Goal: Task Accomplishment & Management: Use online tool/utility

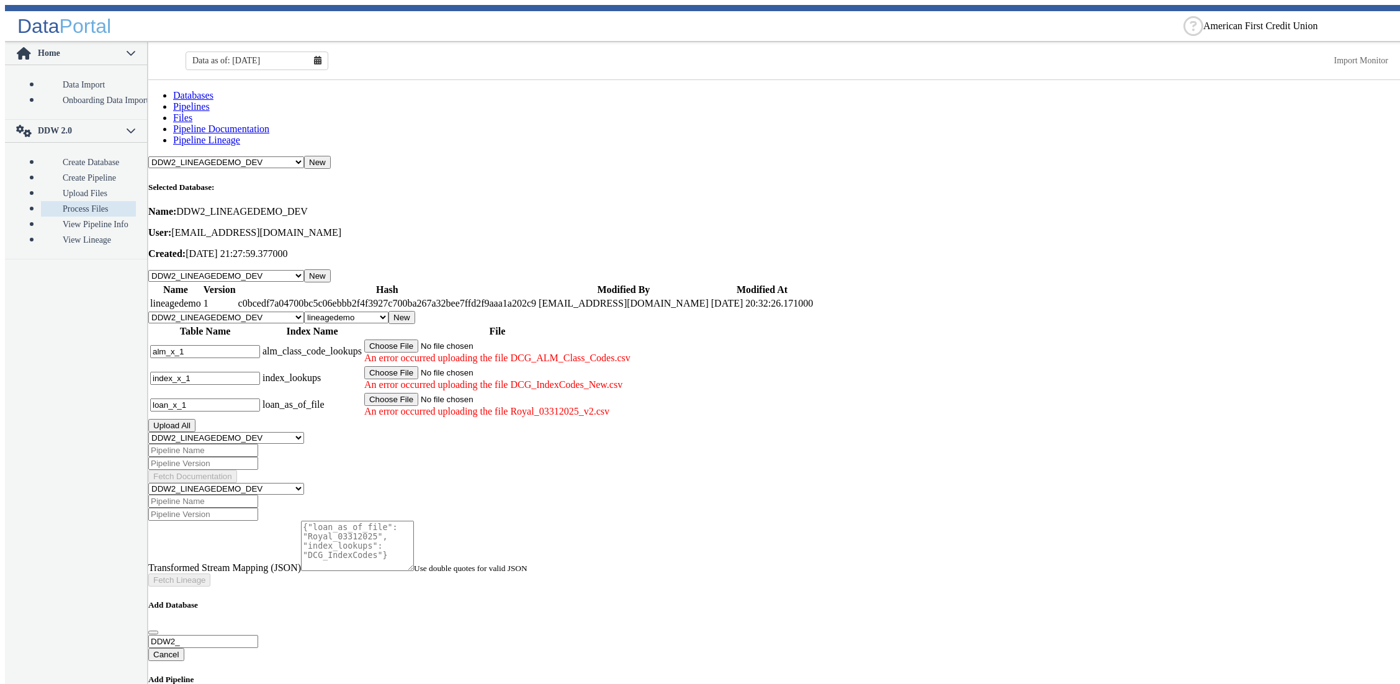
select select "7: Object"
select select "1: Object"
drag, startPoint x: 369, startPoint y: 611, endPoint x: 377, endPoint y: 606, distance: 9.8
click at [372, 611] on main "Databases Pipelines Files Pipeline Documentation Pipeline Lineage -- Select Dat…" at bounding box center [776, 384] width 1256 height 609
click at [269, 123] on link "Pipeline Documentation" at bounding box center [221, 128] width 96 height 11
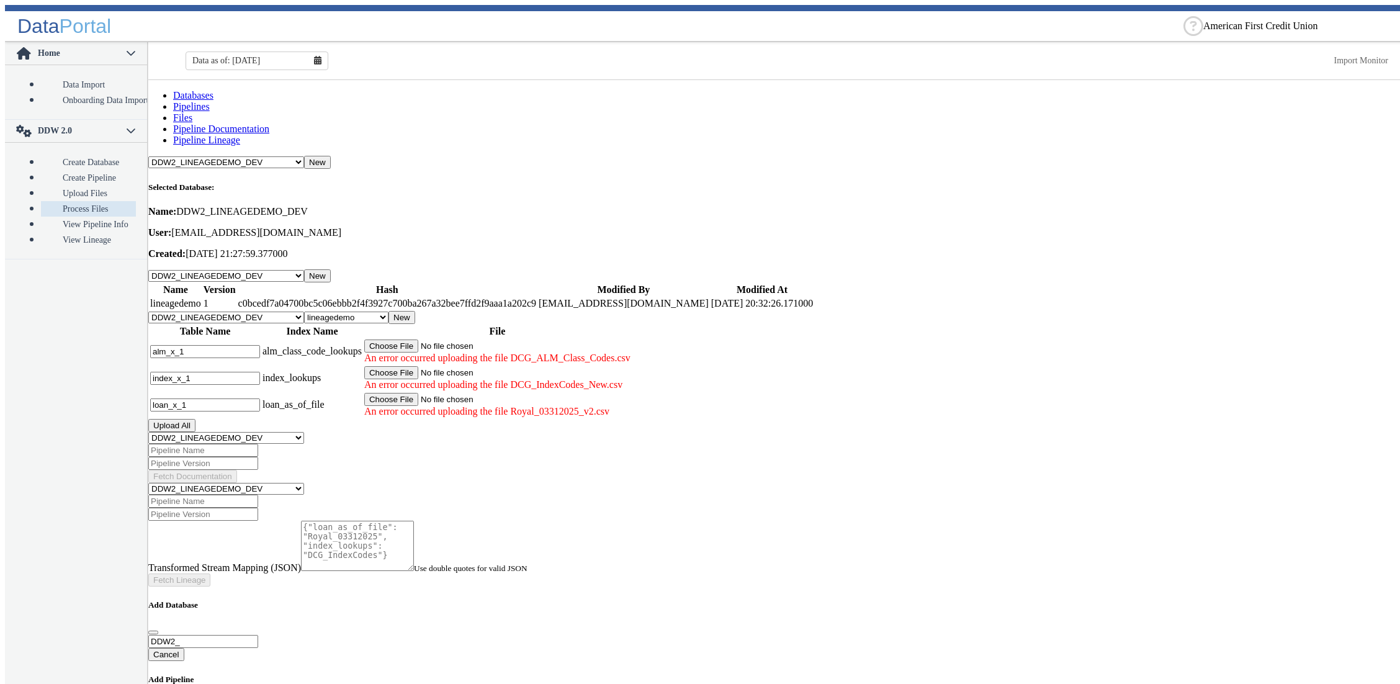
click at [192, 112] on link "Files" at bounding box center [182, 117] width 19 height 11
click at [173, 101] on link "Databases" at bounding box center [193, 95] width 40 height 11
click at [192, 112] on link "Files" at bounding box center [182, 117] width 19 height 11
click at [195, 419] on button "Upload All" at bounding box center [171, 425] width 47 height 13
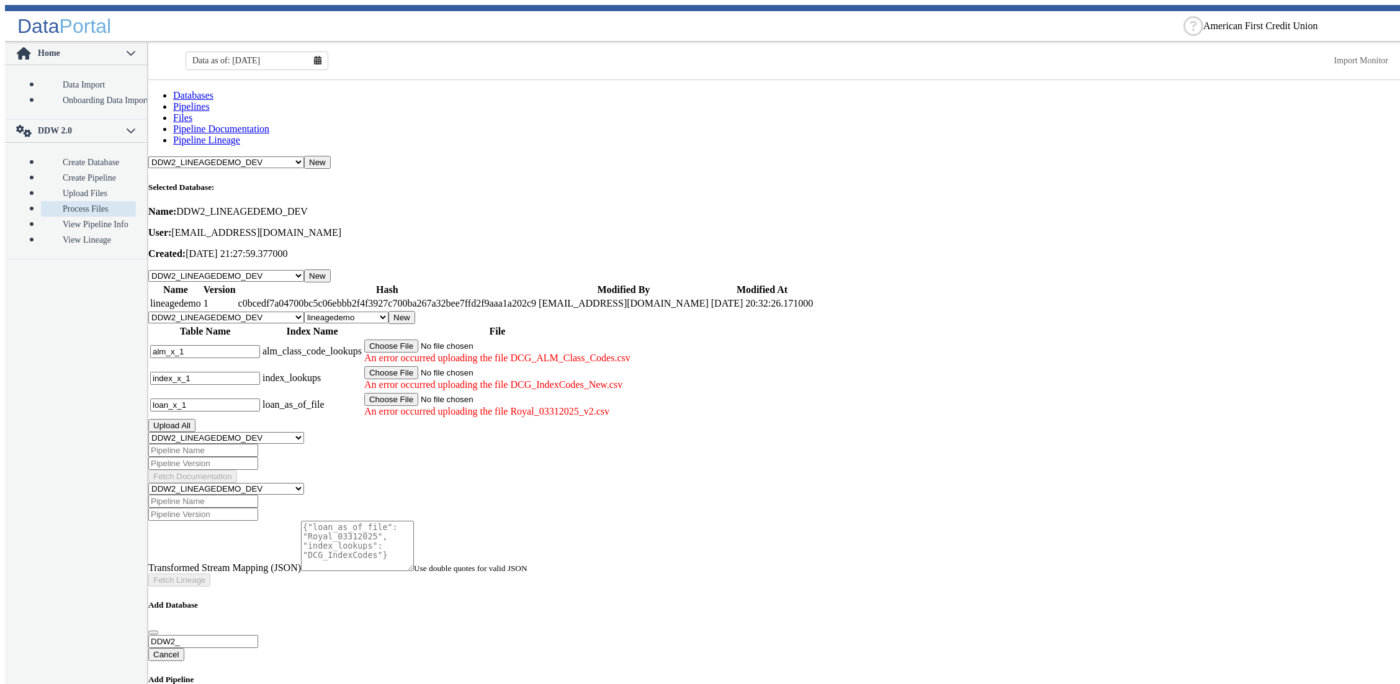
click at [415, 311] on button "New" at bounding box center [401, 317] width 27 height 13
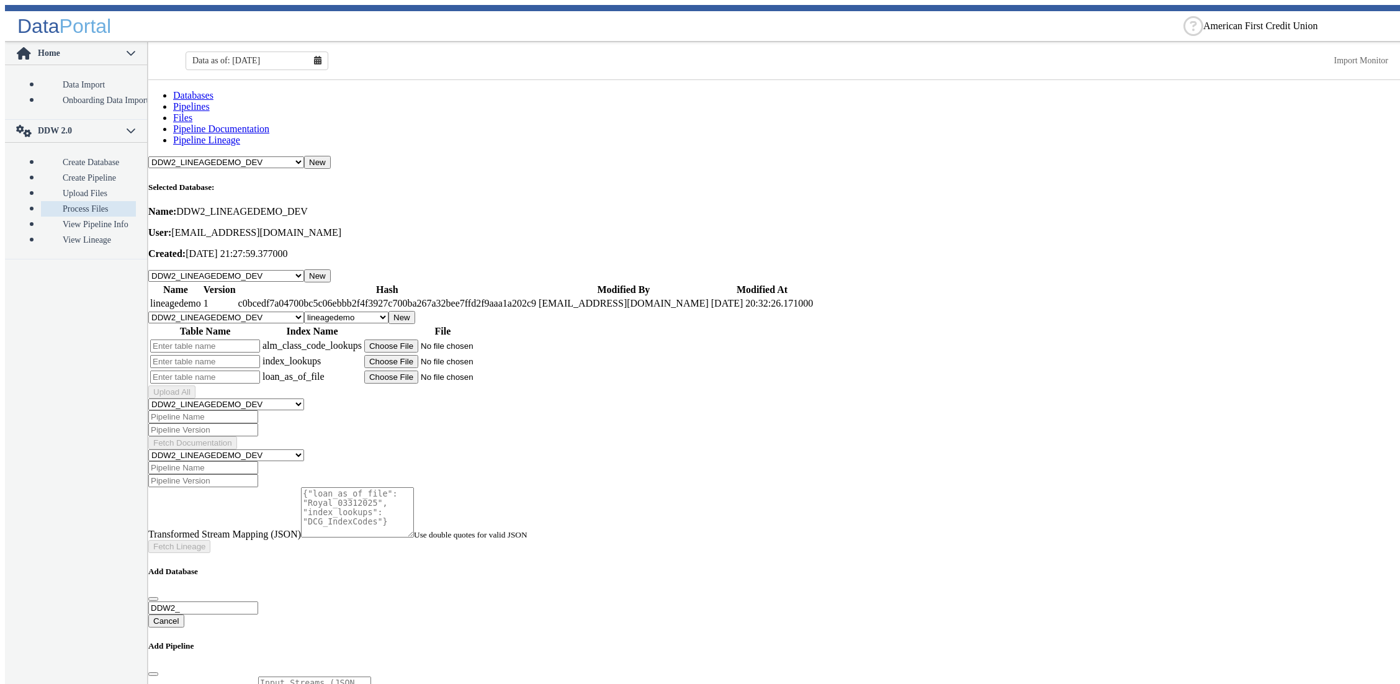
click at [583, 385] on div "Upload All" at bounding box center [776, 391] width 1256 height 13
click at [440, 339] on input "file" at bounding box center [442, 345] width 157 height 13
type input "C:\fakepath\DCG_ALM_Class_Codes.csv"
click at [440, 355] on input "file" at bounding box center [442, 361] width 157 height 13
type input "C:\fakepath\DCG_IndexCodes_New.csv"
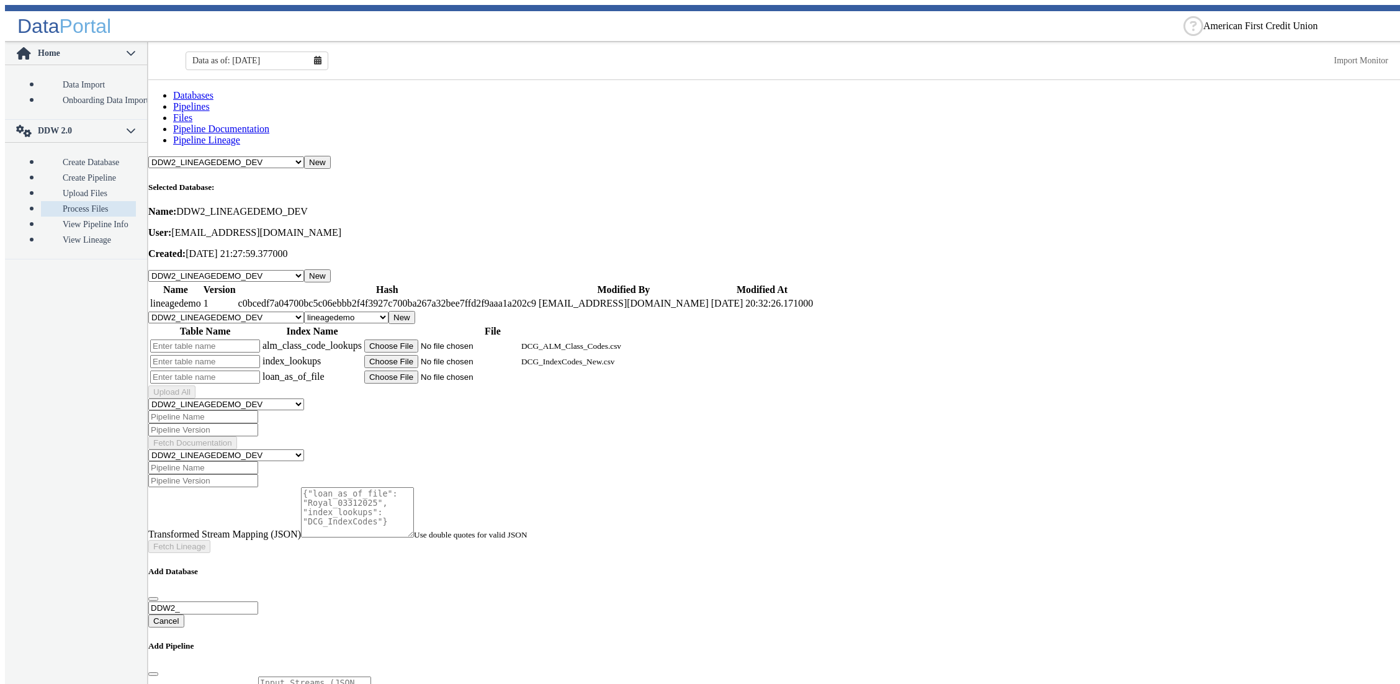
click at [443, 370] on input "file" at bounding box center [442, 376] width 157 height 13
type input "C:\fakepath\Royal_03312025_v2.csv"
click at [253, 339] on input "text" at bounding box center [205, 345] width 110 height 13
type input "a"
click at [248, 355] on input "text" at bounding box center [205, 361] width 110 height 13
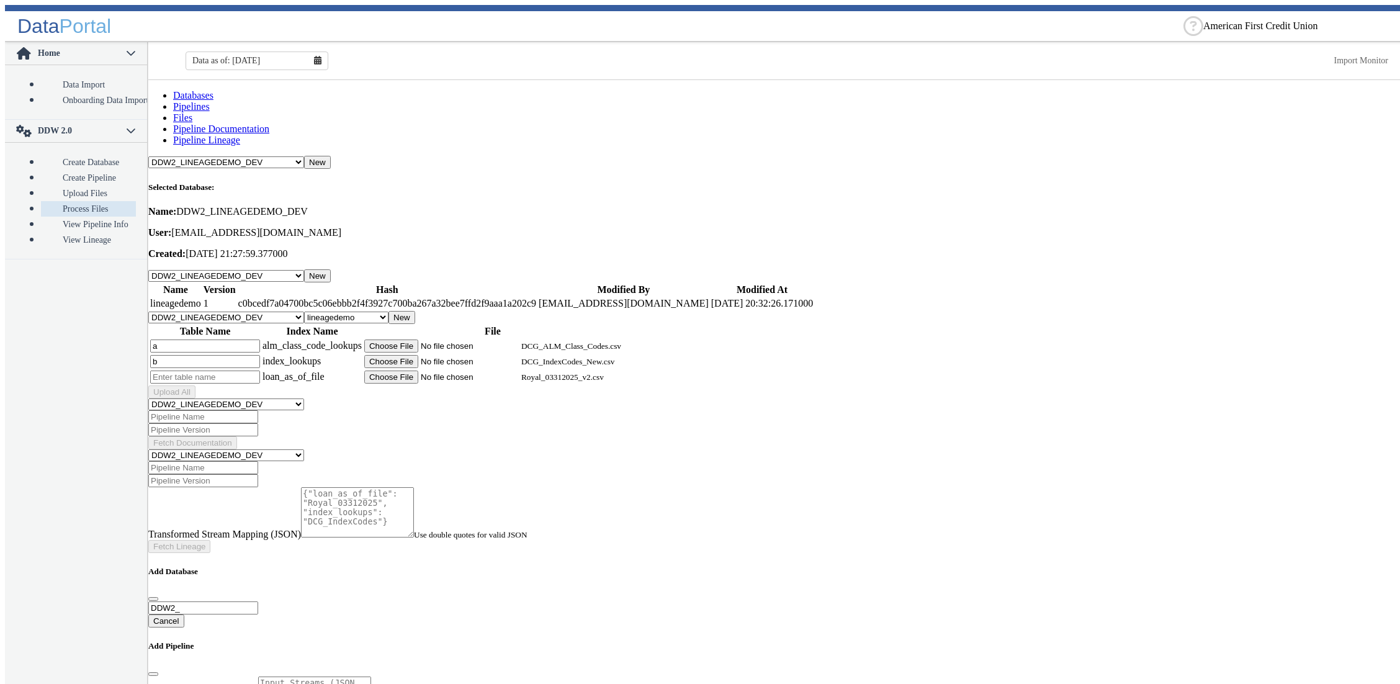
type input "b"
click at [234, 370] on input "text" at bounding box center [205, 376] width 110 height 13
type input "c"
click at [195, 385] on button "Upload All" at bounding box center [171, 391] width 47 height 13
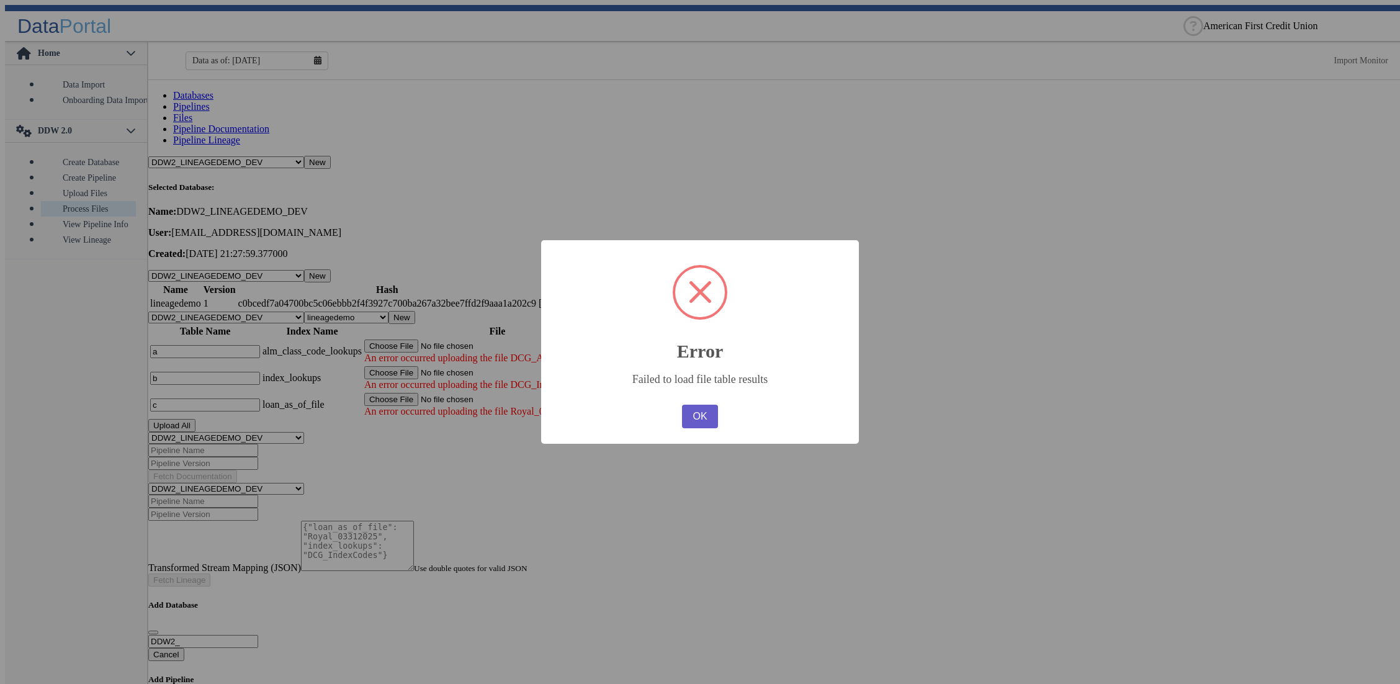
click at [699, 421] on button "OK" at bounding box center [700, 417] width 36 height 24
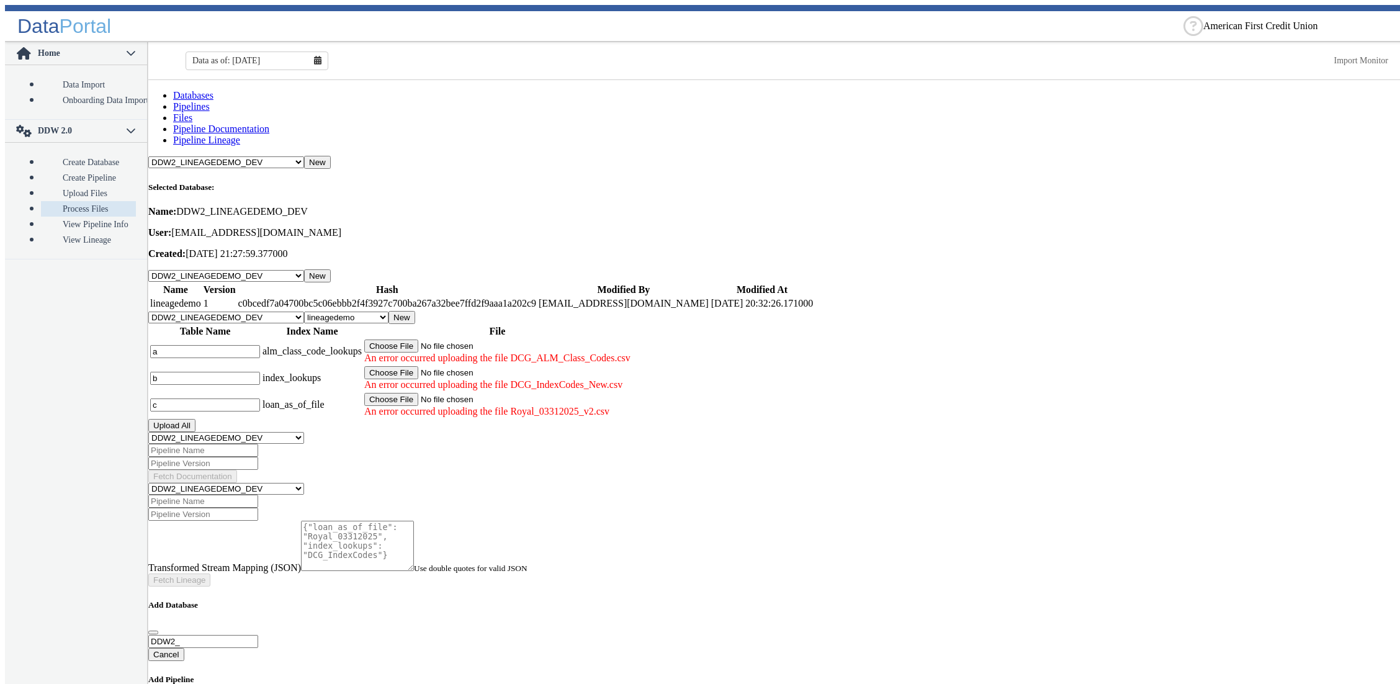
click at [195, 419] on button "Upload All" at bounding box center [171, 425] width 47 height 13
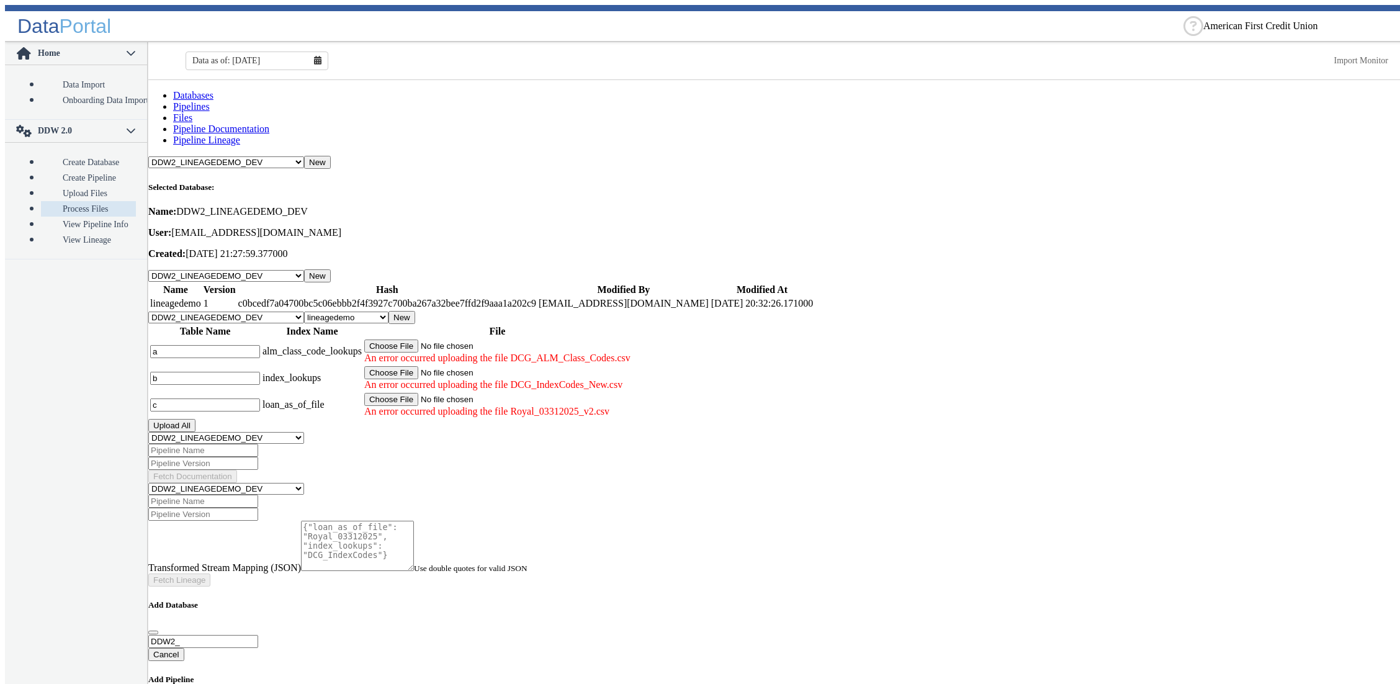
click at [225, 372] on input "b" at bounding box center [205, 378] width 110 height 13
type input "b"
click at [195, 419] on button "Upload All" at bounding box center [171, 425] width 47 height 13
click at [449, 339] on input "file" at bounding box center [442, 345] width 157 height 13
type input "C:\fakepath\DCG_ALM_Class_Codes.csv"
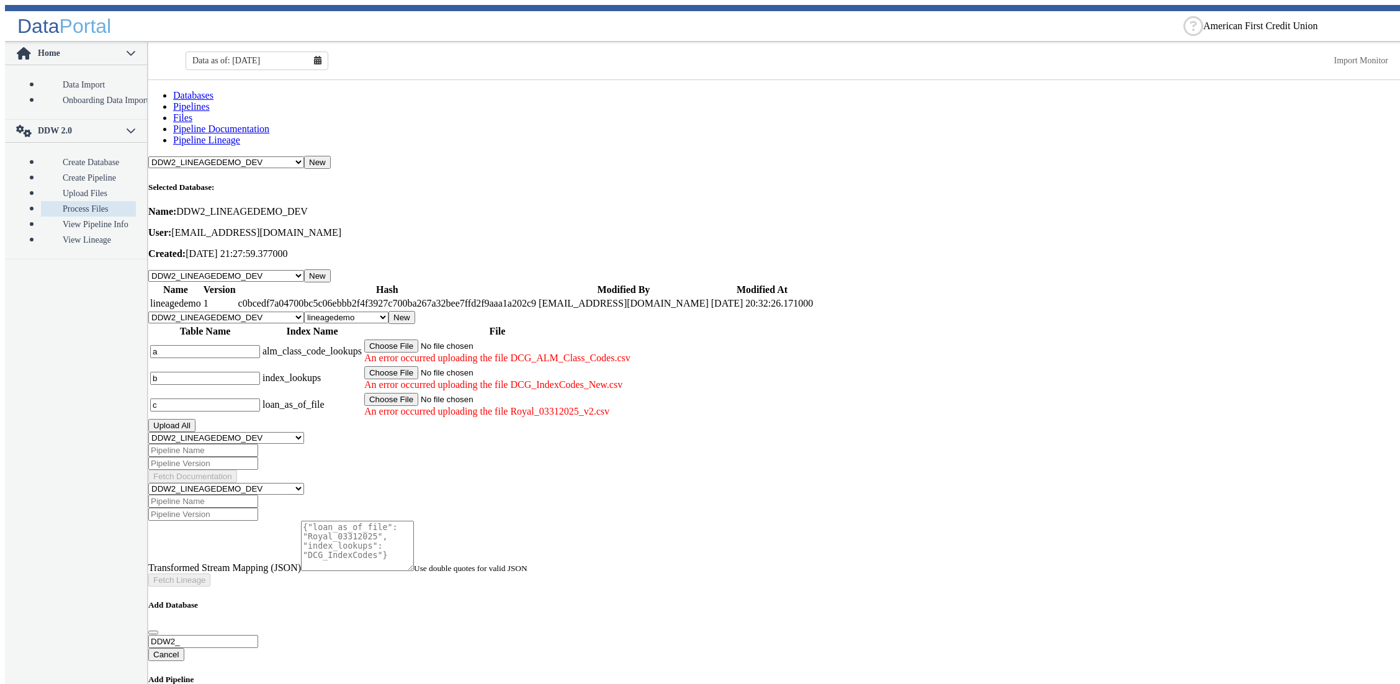
click at [444, 366] on input "file" at bounding box center [442, 372] width 157 height 13
type input "C:\fakepath\DCG_IndexCodes_New.csv"
click at [446, 393] on input "file" at bounding box center [442, 399] width 157 height 13
type input "C:\fakepath\DCG_ALM_Class_Codes.csv"
click at [195, 419] on button "Upload All" at bounding box center [171, 425] width 47 height 13
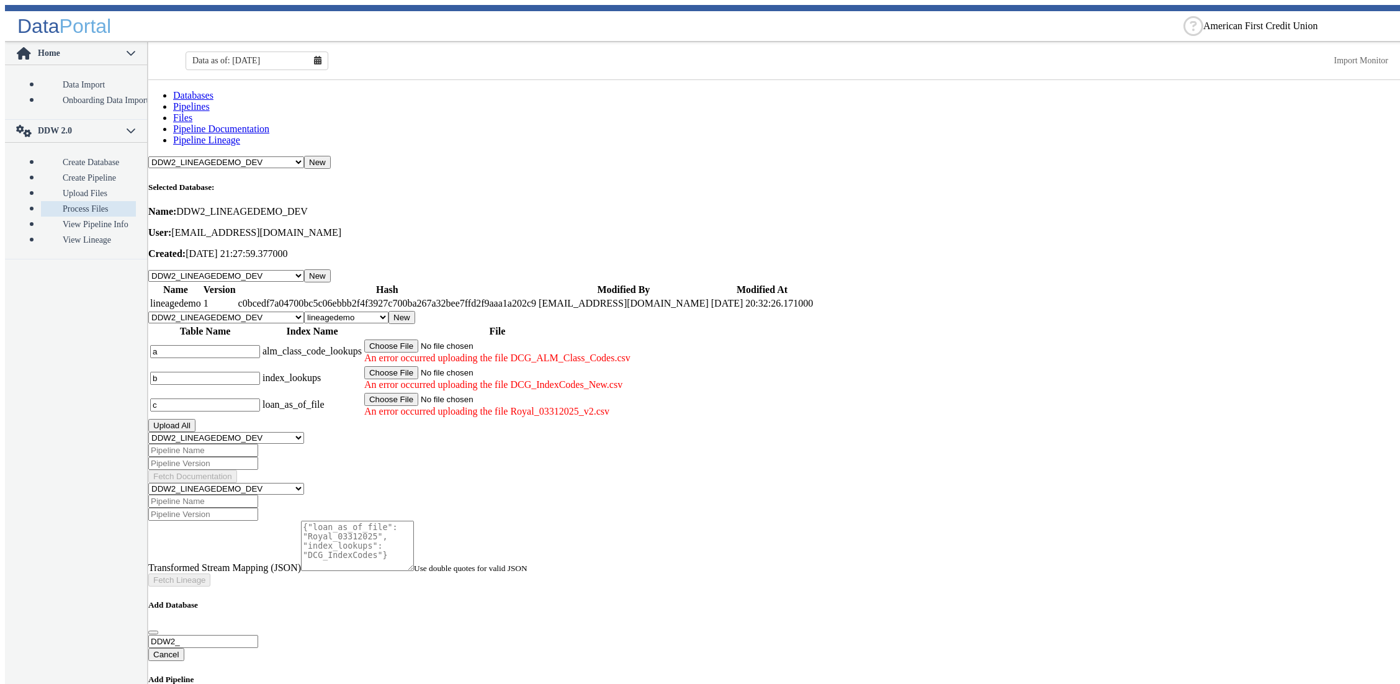
click at [245, 398] on input "c" at bounding box center [205, 404] width 110 height 13
click at [238, 372] on input "b" at bounding box center [205, 378] width 110 height 13
click at [228, 345] on input "a" at bounding box center [205, 351] width 110 height 13
click at [937, 555] on main "Databases Pipelines Files Pipeline Documentation Pipeline Lineage -- Select Dat…" at bounding box center [776, 384] width 1256 height 609
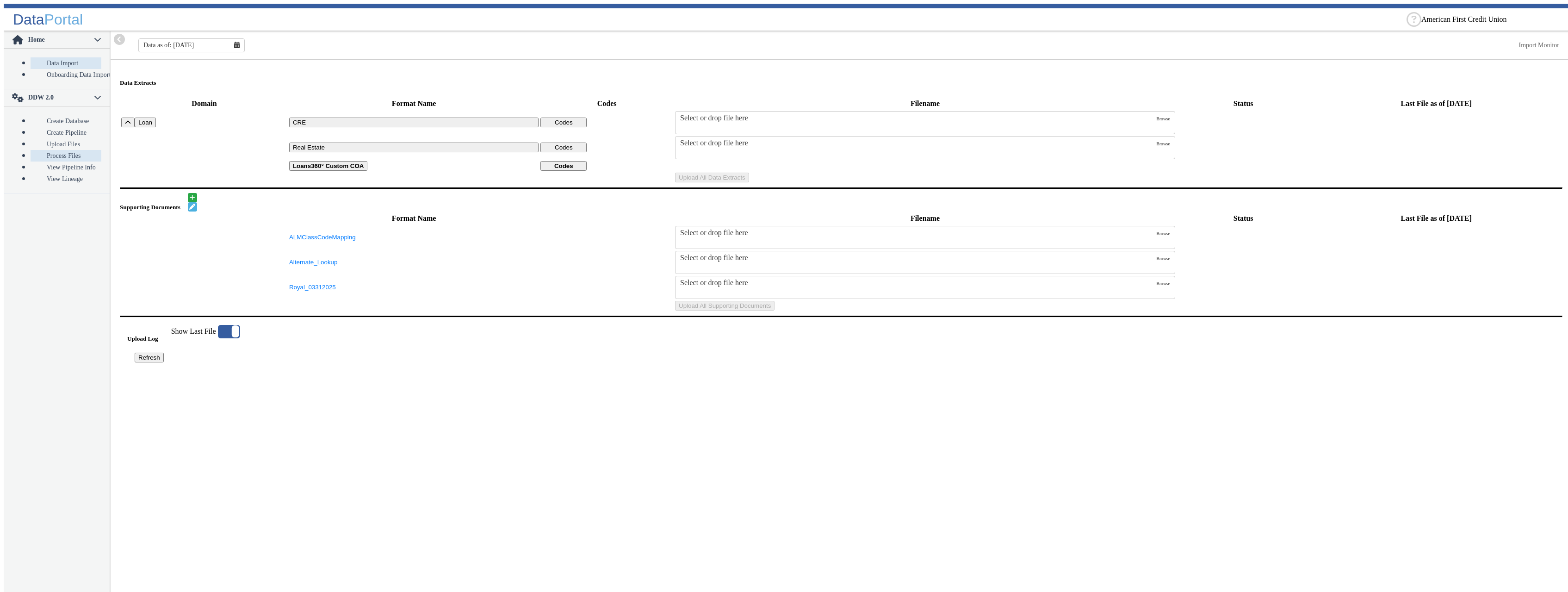
click at [42, 150] on link "Process Files" at bounding box center [66, 156] width 71 height 12
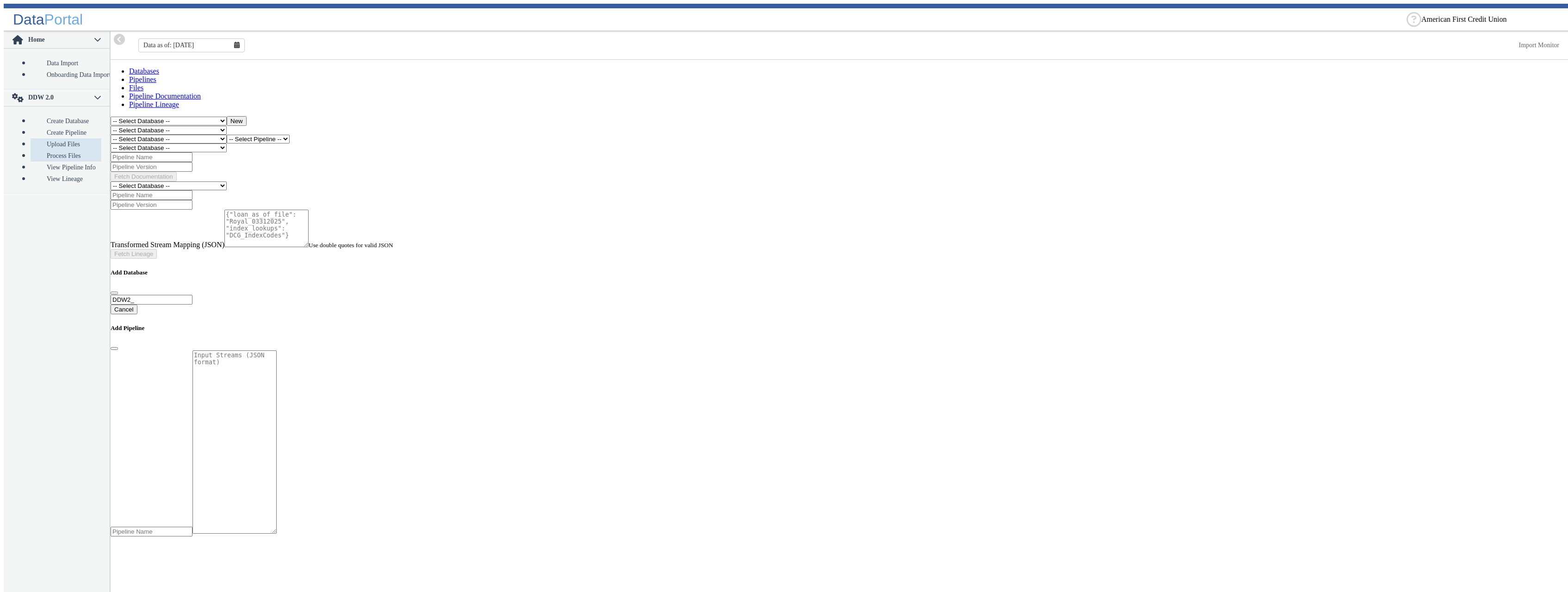
click at [57, 139] on link "Upload Files" at bounding box center [66, 145] width 71 height 12
click at [110, 135] on select "-- Select Database -- DDW2_DENIS2_API_DEV DDW2_DENIS3_API_DEV DDW2_DENIS4_API_D…" at bounding box center [169, 139] width 116 height 9
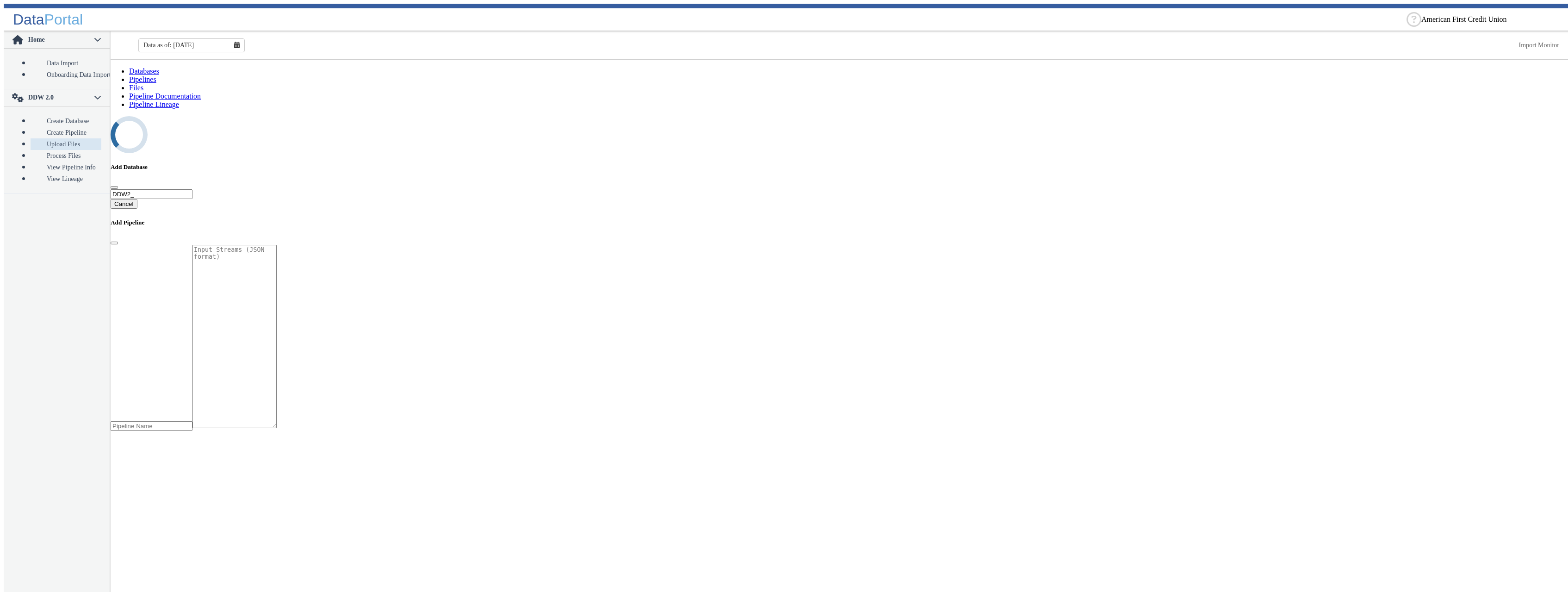
select select "7: Object"
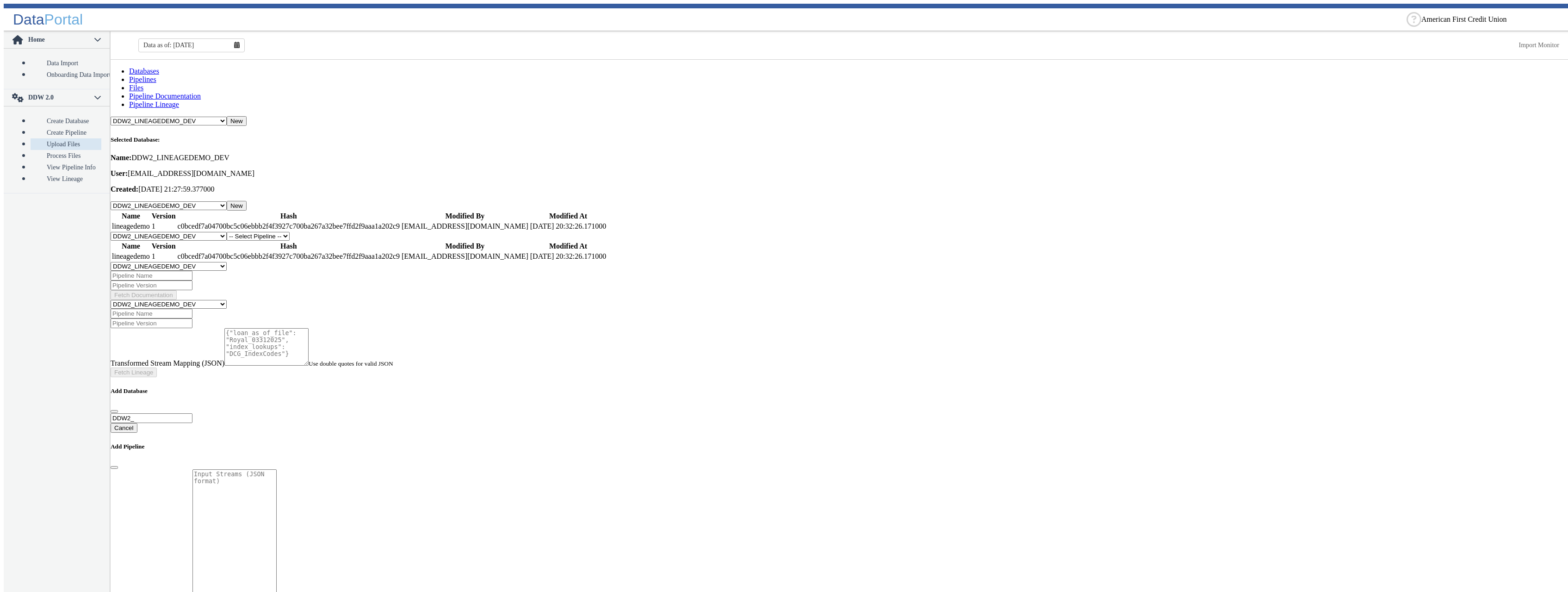
click at [227, 232] on select "-- Select Pipeline -- lineagedemo" at bounding box center [258, 236] width 63 height 9
select select "1: Object"
click option "lineagedemo" at bounding box center [0, 0] width 0 height 0
click at [309, 232] on button "New" at bounding box center [299, 236] width 20 height 10
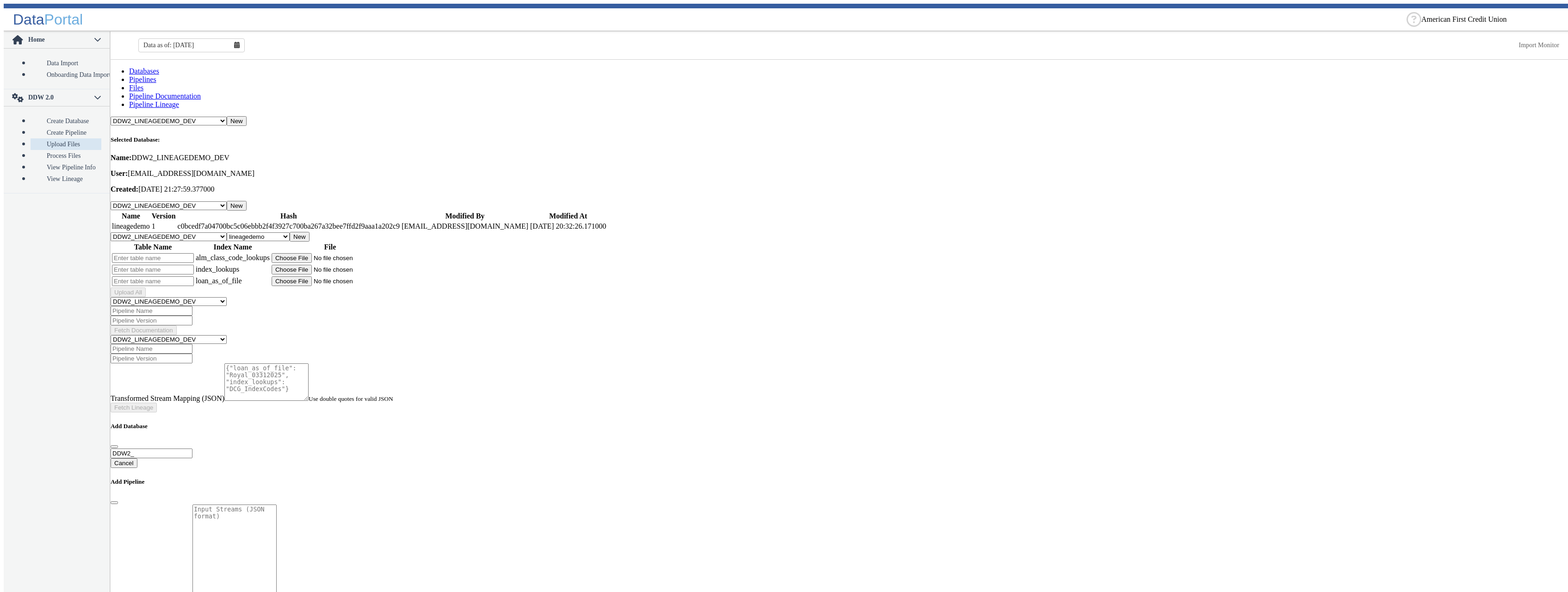
click at [181, 253] on input "text" at bounding box center [153, 257] width 82 height 10
type input "a"
click at [171, 265] on input "text" at bounding box center [153, 269] width 82 height 10
type input "b"
click at [163, 276] on input "text" at bounding box center [153, 280] width 82 height 10
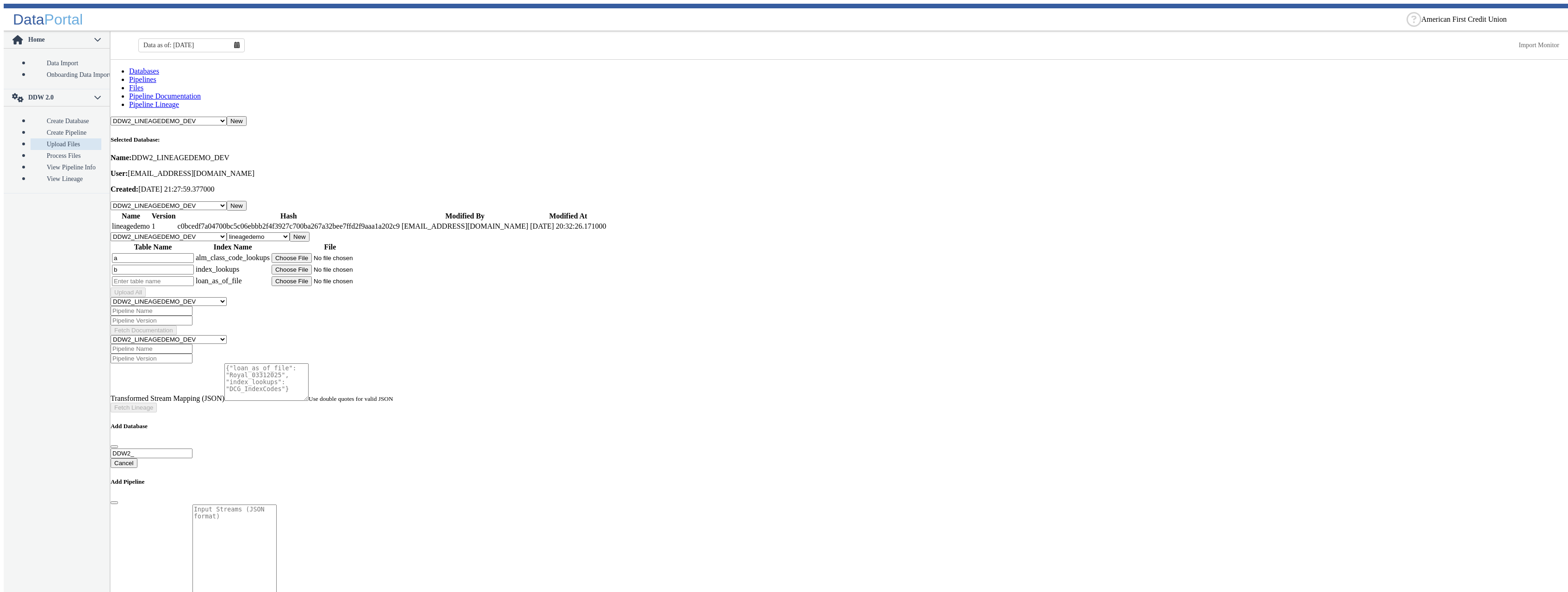
click at [166, 276] on input "text" at bounding box center [153, 280] width 82 height 10
type input "c"
click at [327, 253] on input "file" at bounding box center [330, 257] width 117 height 10
type input "C:\fakepath\DCG_ALM_Class_Codes.csv"
click at [333, 265] on input "file" at bounding box center [330, 269] width 117 height 10
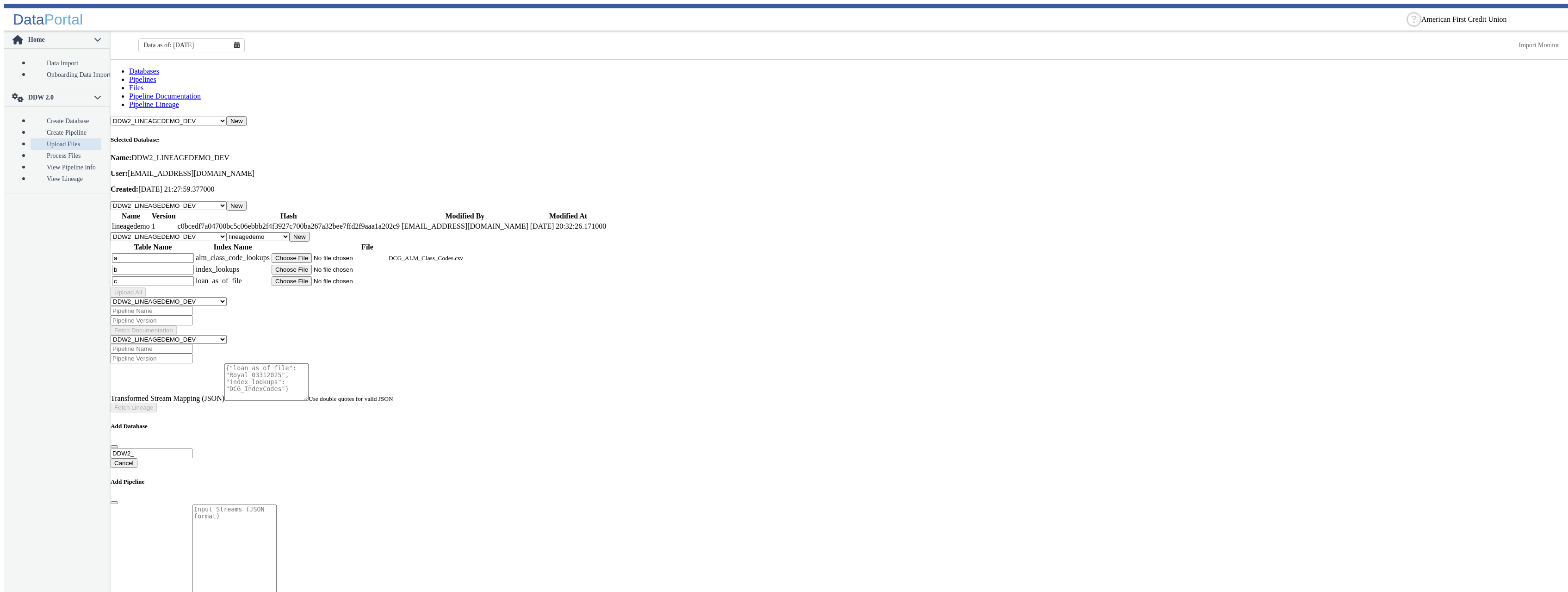
type input "C:\fakepath\DCG_IndexCodes_New.csv"
click at [331, 276] on input "file" at bounding box center [330, 280] width 117 height 10
type input "C:\fakepath\DCG_ALM_Class_Codes.csv"
click at [145, 287] on button "Upload All" at bounding box center [127, 292] width 35 height 10
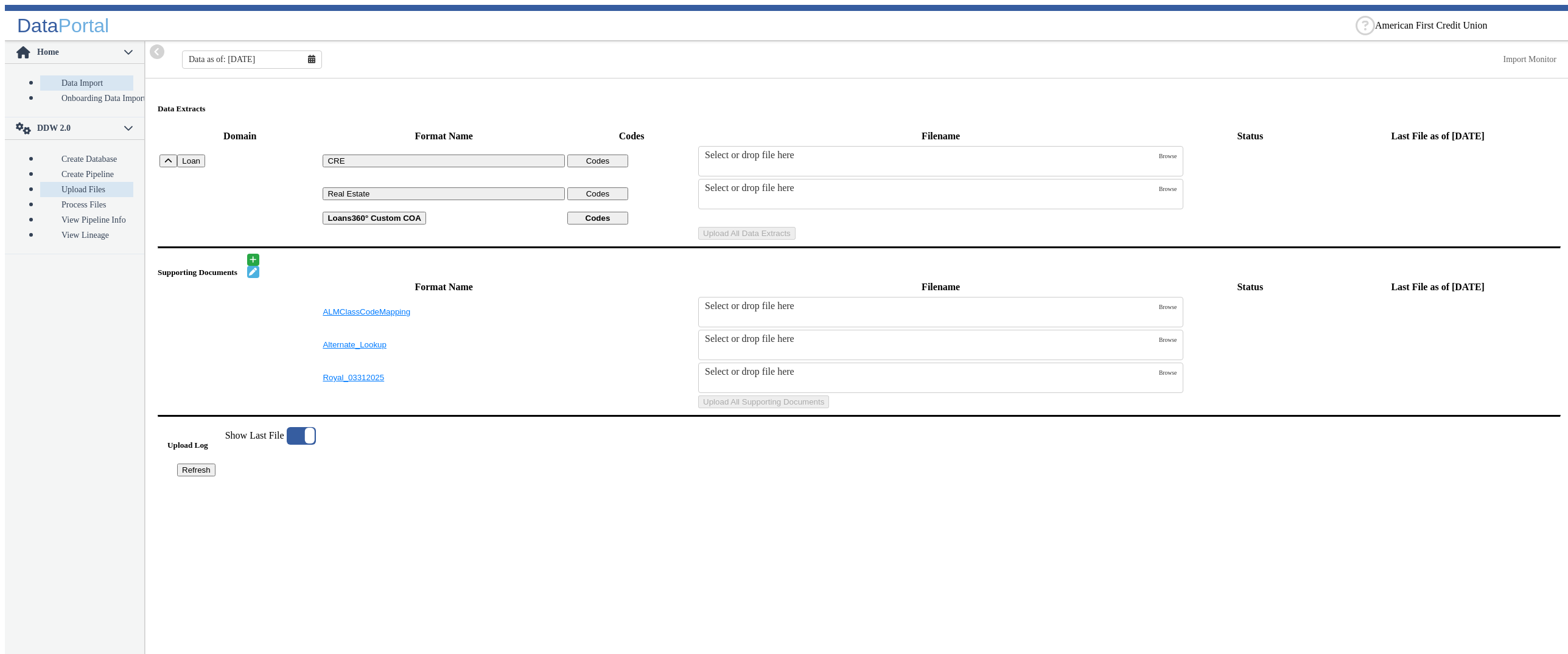
click at [40, 182] on link "Upload Files" at bounding box center [86, 190] width 93 height 16
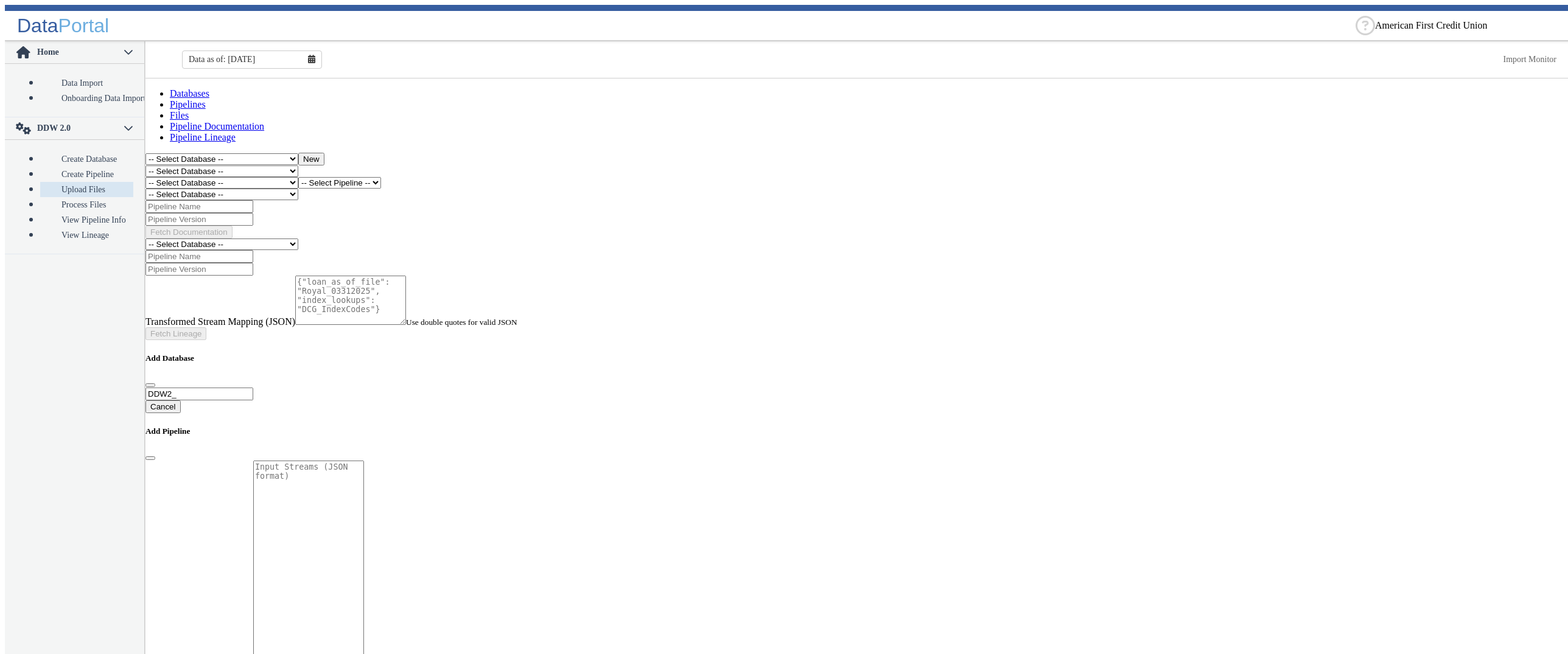
click at [145, 177] on select "-- Select Database -- DDW2_DENIS2_API_DEV DDW2_DENIS3_API_DEV DDW2_DENIS4_API_D…" at bounding box center [222, 183] width 153 height 12
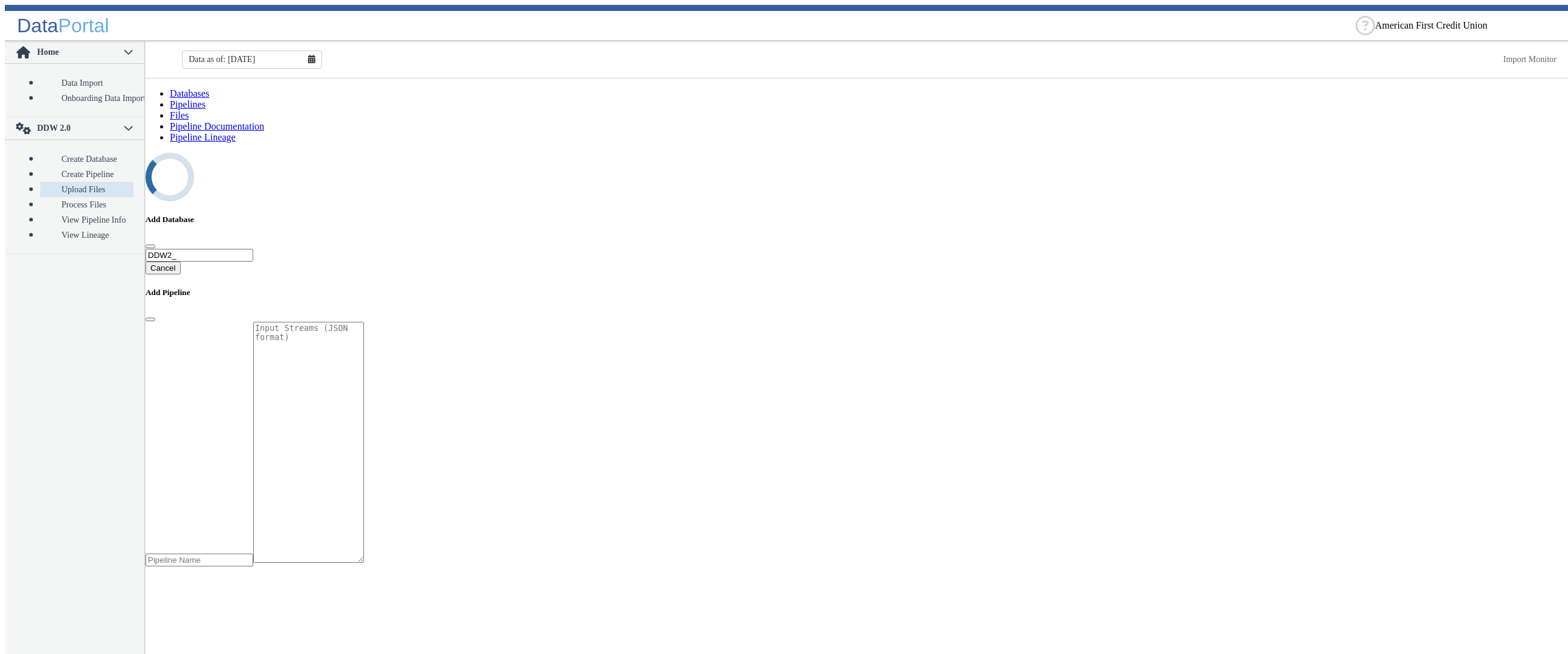
select select "7: Object"
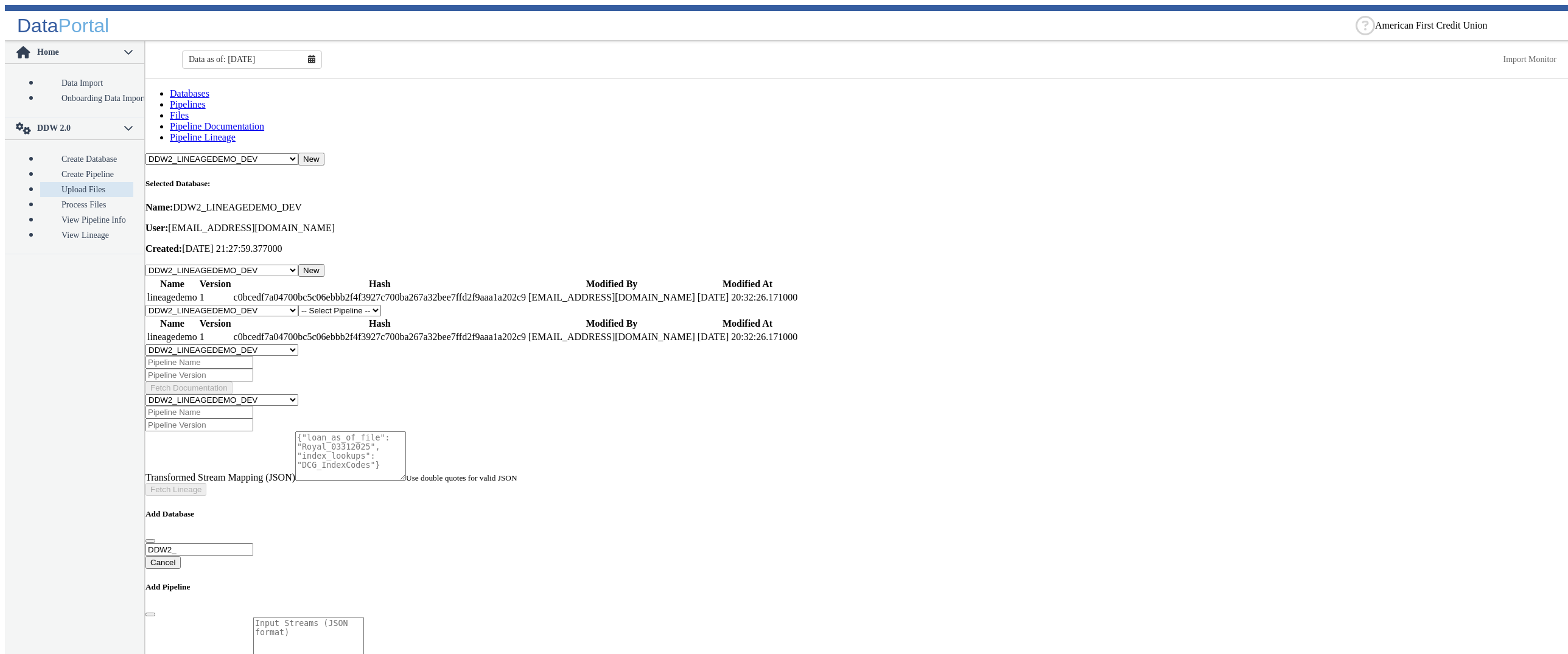
click at [298, 305] on select "-- Select Pipeline -- lineagedemo" at bounding box center [340, 311] width 82 height 12
click at [381, 305] on select "-- Select Pipeline -- lineagedemo" at bounding box center [340, 311] width 82 height 12
click at [298, 305] on select "-- Select Pipeline -- lineagedemo" at bounding box center [340, 311] width 82 height 12
select select "1: Object"
click option "lineagedemo" at bounding box center [0, 0] width 0 height 0
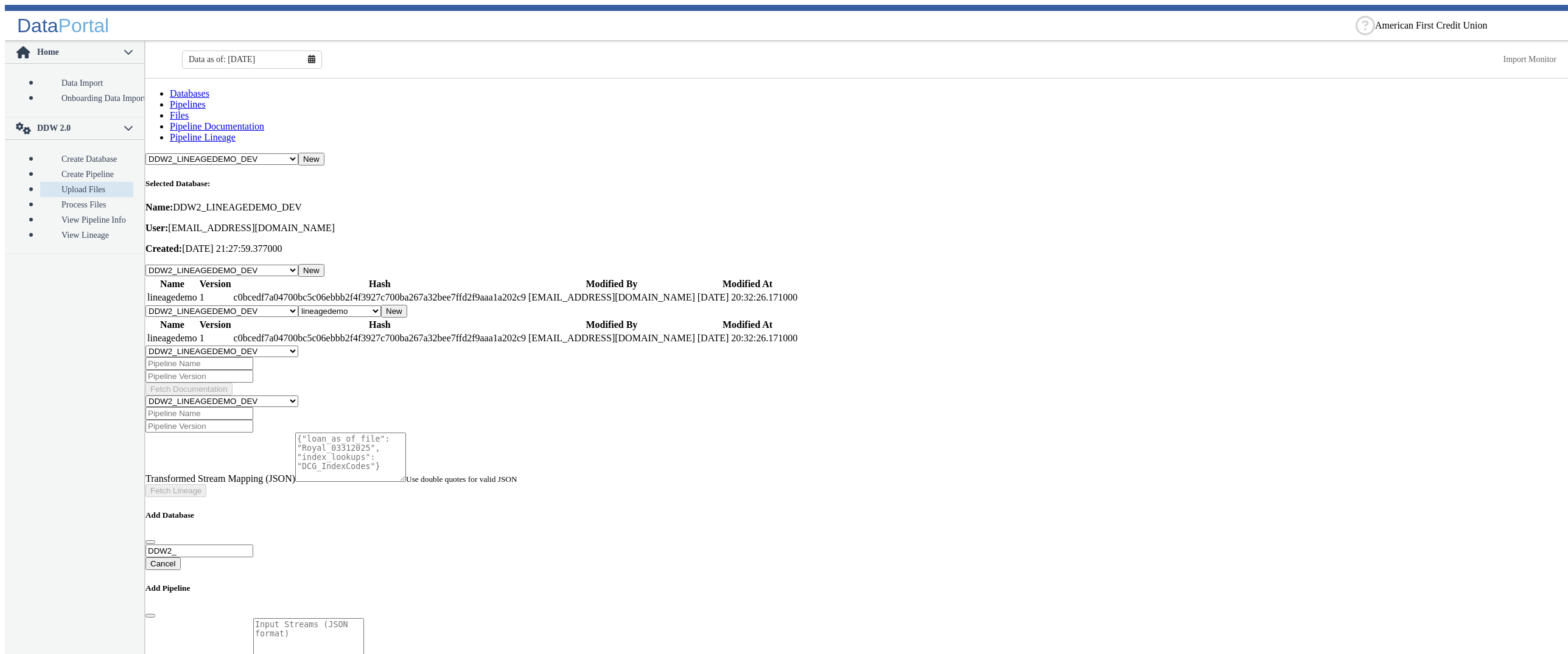
click at [407, 305] on button "New" at bounding box center [393, 311] width 26 height 13
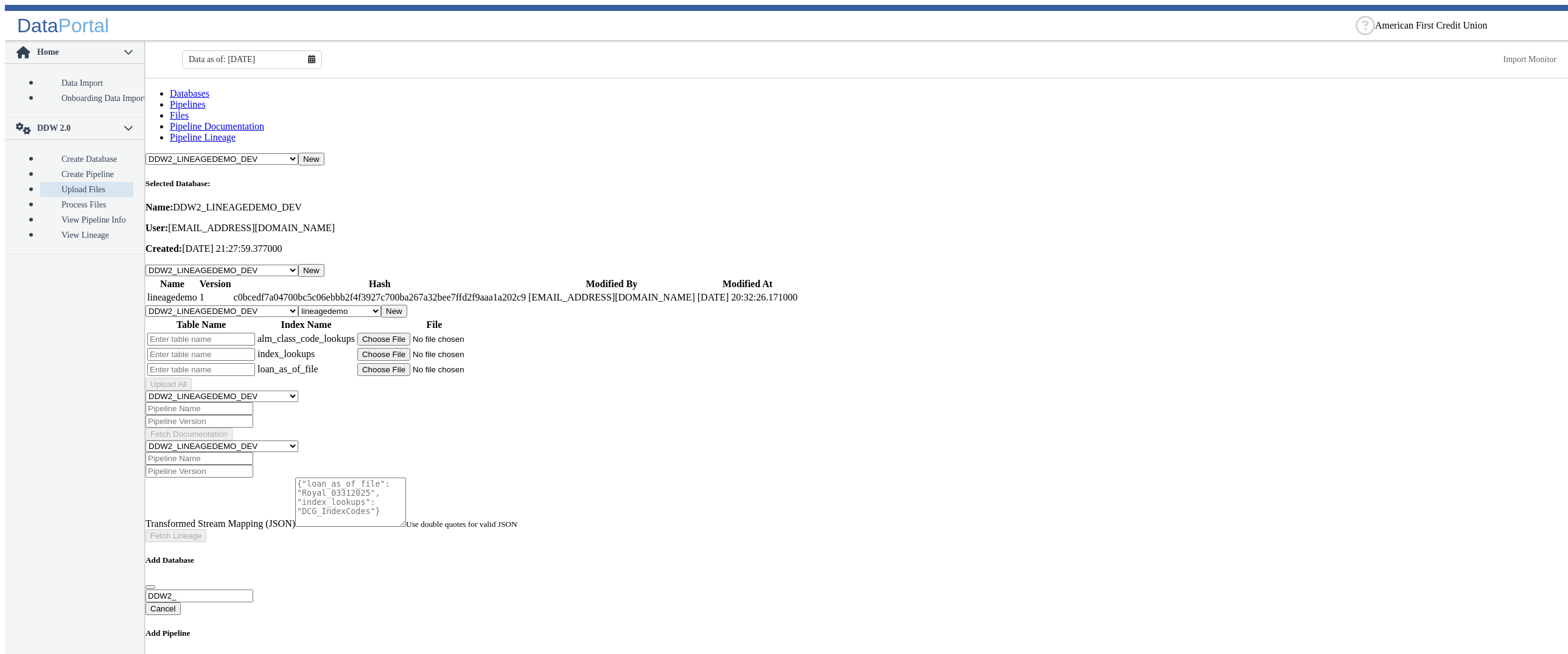
click at [255, 332] on input "text" at bounding box center [201, 338] width 108 height 13
type input "a"
click at [249, 348] on input "text" at bounding box center [201, 354] width 108 height 13
type input "b"
click at [244, 363] on input "text" at bounding box center [201, 369] width 108 height 13
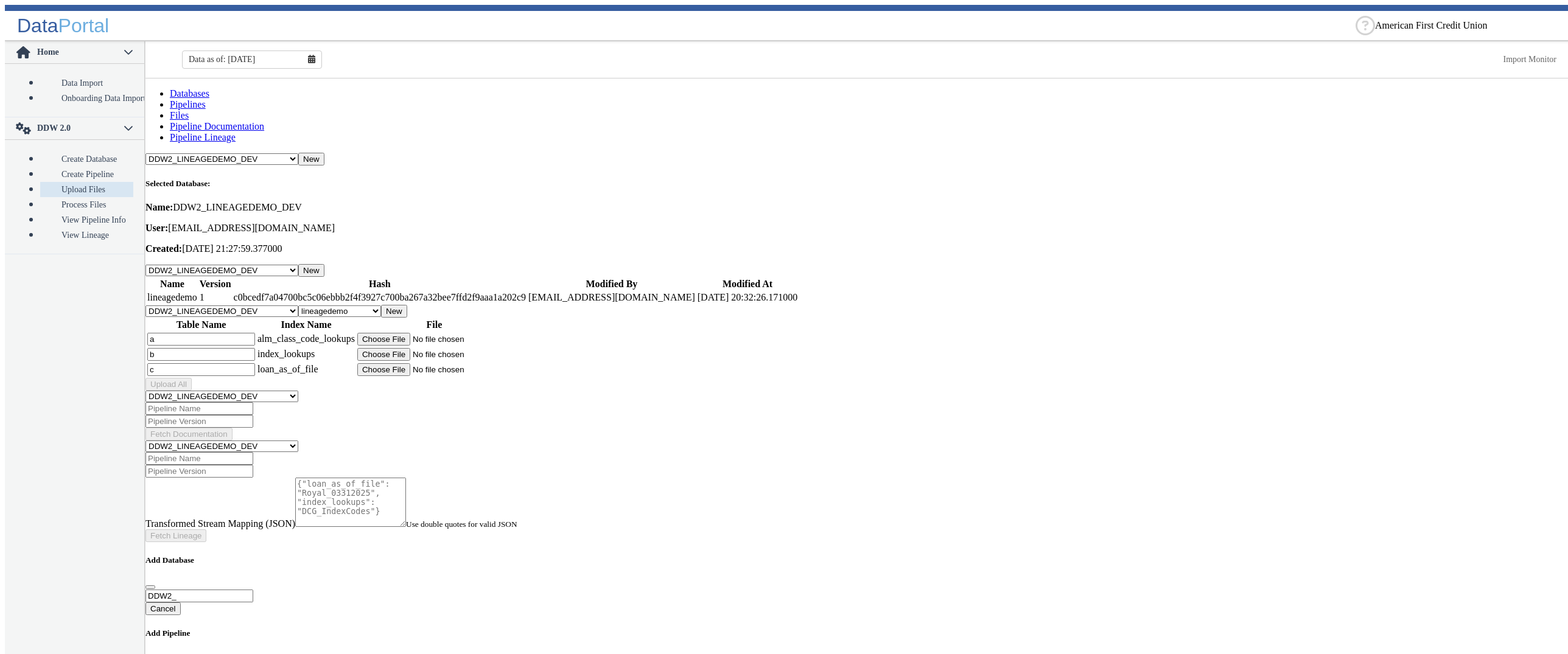
type input "c"
click at [437, 332] on input "file" at bounding box center [434, 338] width 154 height 13
type input "C:\fakepath\DCG_ALM_Class_Codes.csv"
click at [442, 348] on input "file" at bounding box center [434, 354] width 154 height 13
type input "C:\fakepath\DCG_IndexCodes_New.csv"
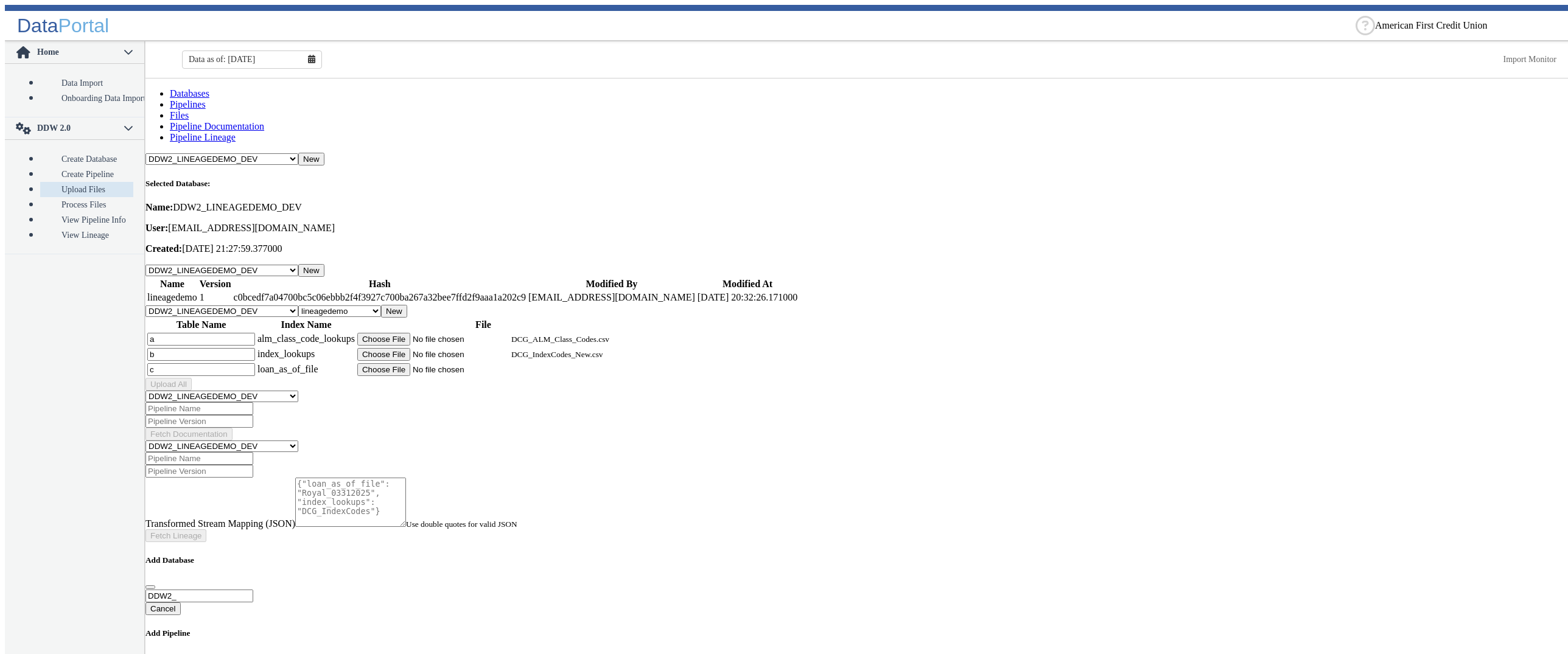
click at [428, 363] on input "file" at bounding box center [434, 369] width 154 height 13
type input "C:\fakepath\Royal_03312025_v2.csv"
click at [191, 377] on button "Upload All" at bounding box center [168, 383] width 46 height 13
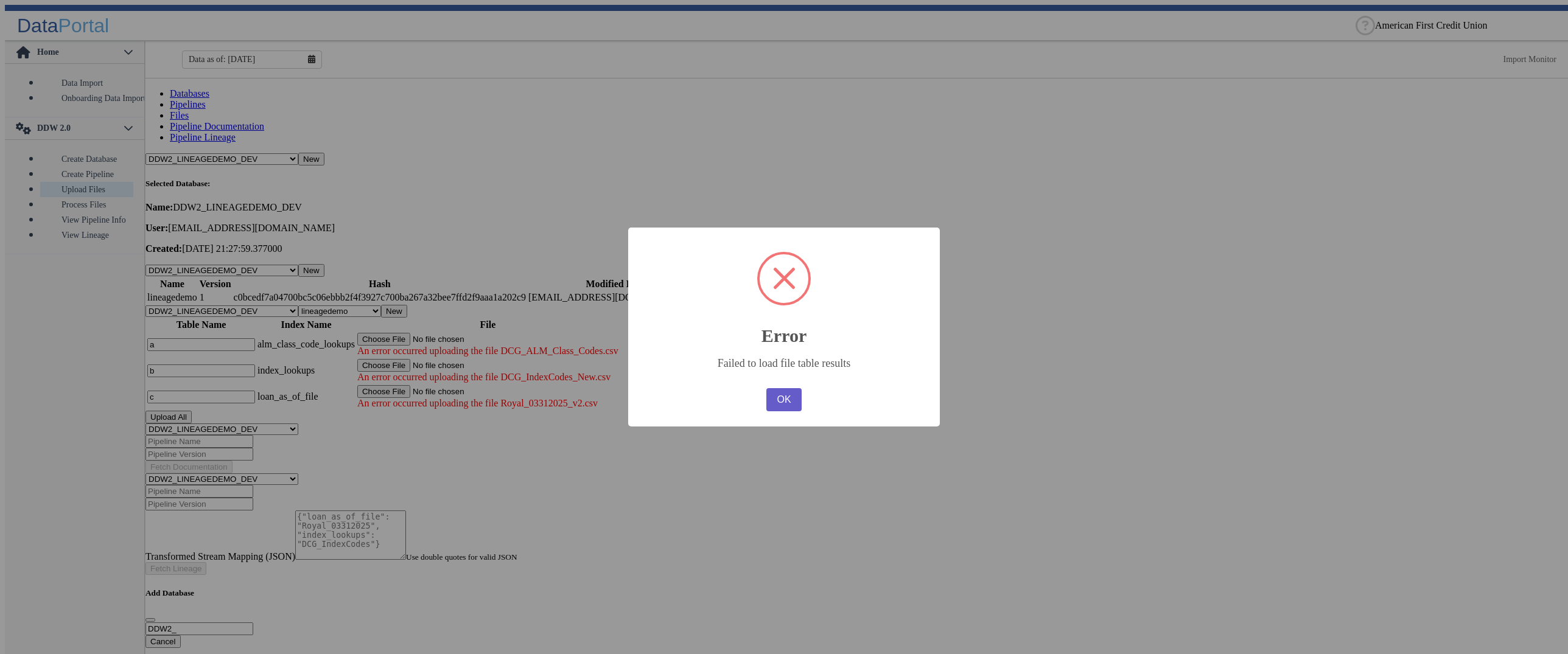
click at [785, 403] on button "OK" at bounding box center [784, 400] width 35 height 24
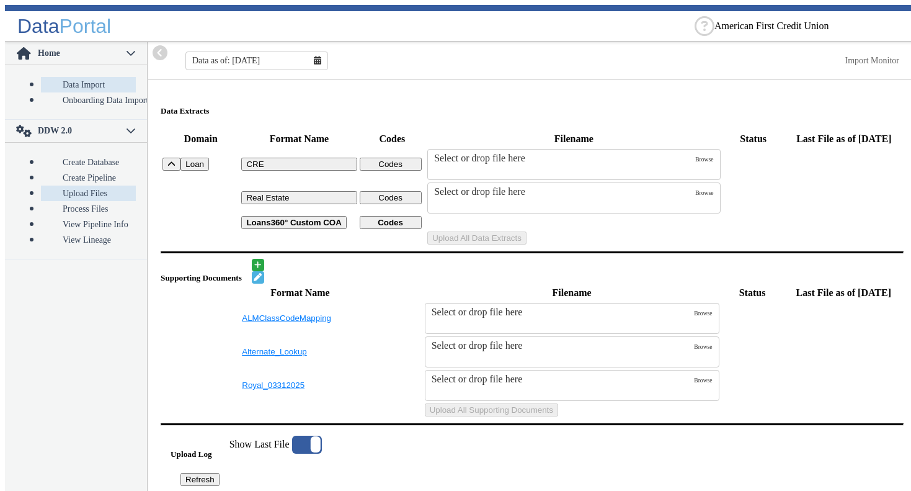
click at [63, 186] on link "Upload Files" at bounding box center [88, 194] width 95 height 16
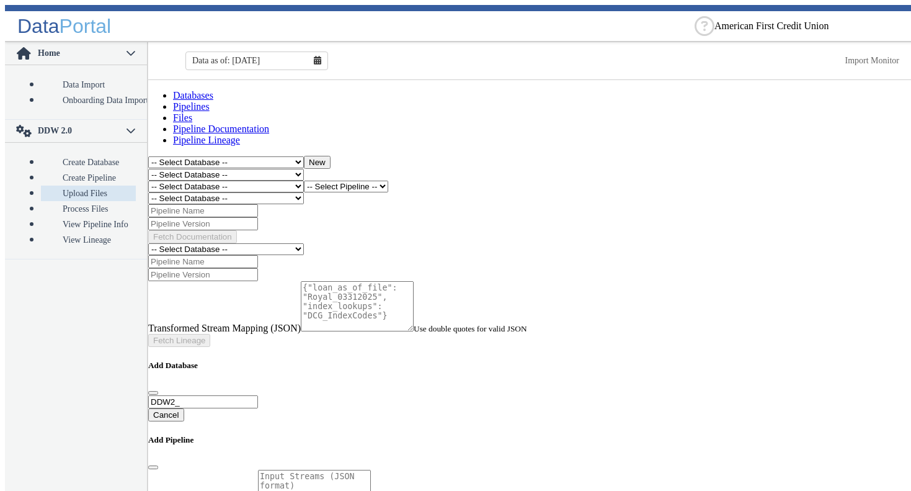
click at [148, 181] on select "-- Select Database -- DDW2_DENIS2_API_DEV DDW2_DENIS3_API_DEV DDW2_DENIS4_API_D…" at bounding box center [226, 187] width 156 height 12
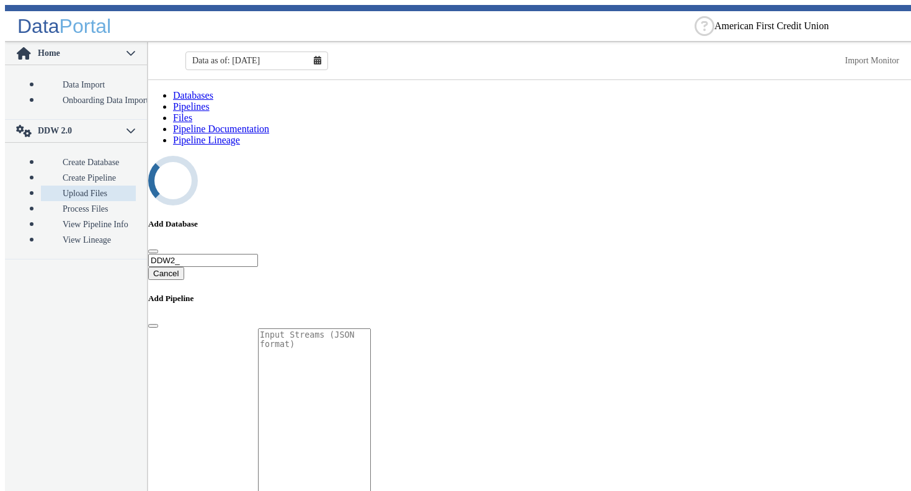
select select "7: Object"
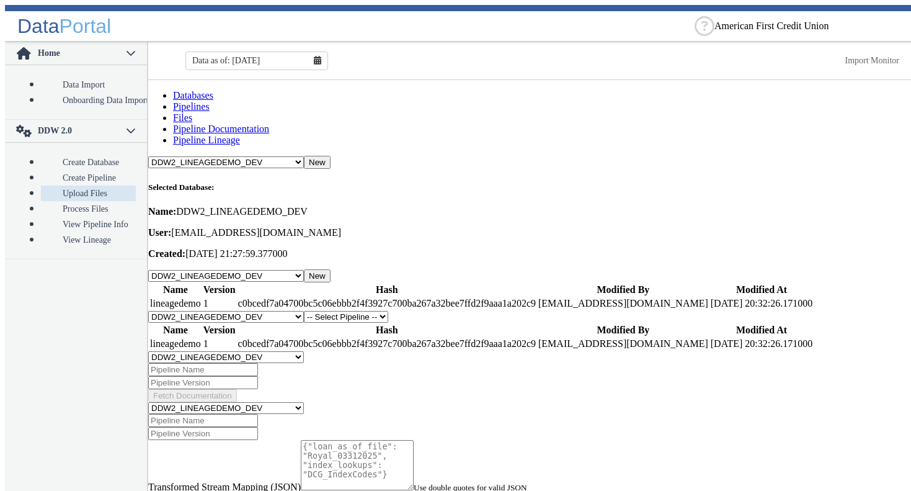
click at [304, 311] on select "-- Select Pipeline -- lineagedemo" at bounding box center [346, 317] width 84 height 12
select select "1: Object"
click option "lineagedemo" at bounding box center [0, 0] width 0 height 0
click at [415, 311] on button "New" at bounding box center [401, 317] width 27 height 13
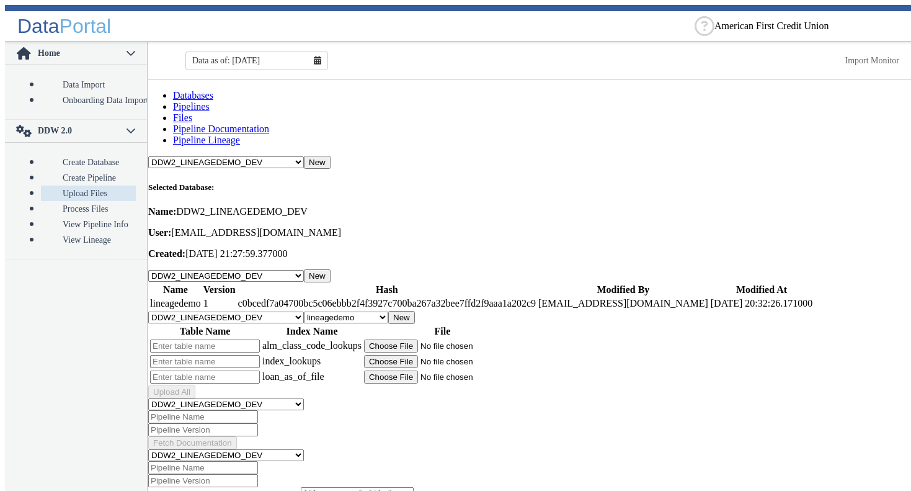
click at [260, 339] on input "text" at bounding box center [205, 345] width 110 height 13
type input "a"
click at [253, 355] on input "text" at bounding box center [205, 361] width 110 height 13
type input "b"
click at [253, 370] on input "text" at bounding box center [205, 376] width 110 height 13
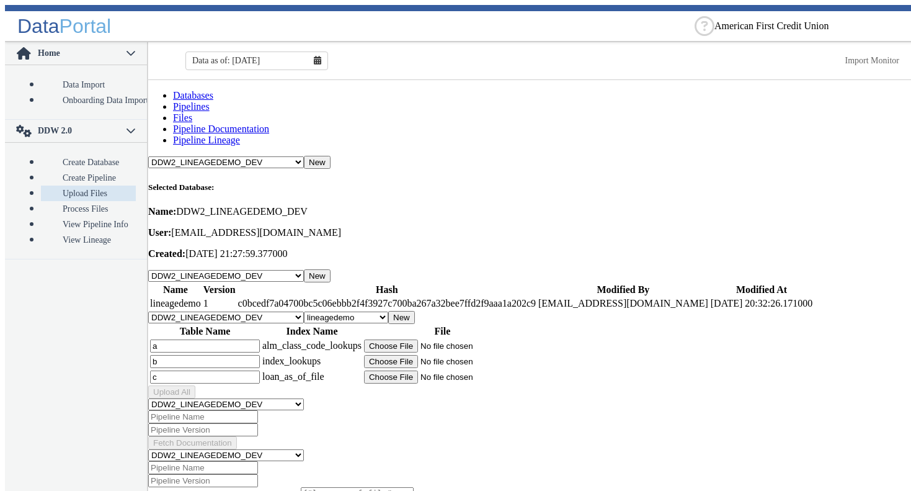
type input "c"
click at [439, 339] on input "file" at bounding box center [442, 345] width 157 height 13
type input "C:\fakepath\DCG_ALM_Class_Codes.csv"
click at [459, 355] on input "file" at bounding box center [442, 361] width 157 height 13
type input "C:\fakepath\DCG_IndexCodes_New.csv"
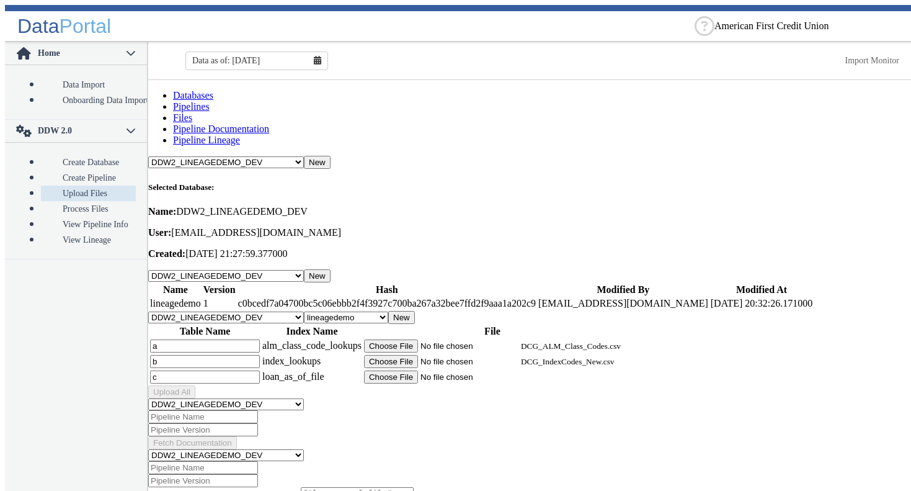
click at [447, 370] on input "file" at bounding box center [442, 376] width 157 height 13
type input "C:\fakepath\Royal_03312025_v2.csv"
click at [195, 385] on button "Upload All" at bounding box center [171, 391] width 47 height 13
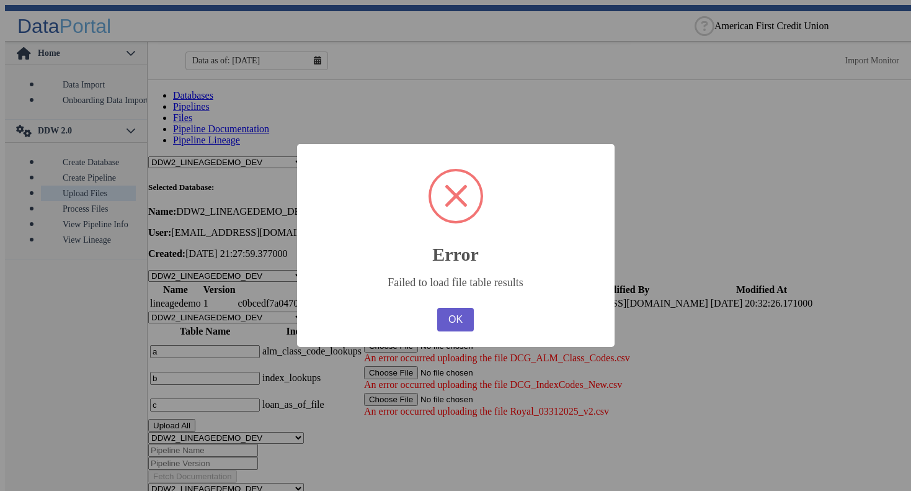
click at [453, 325] on button "OK" at bounding box center [455, 320] width 36 height 24
